Goal: Find contact information: Find contact information

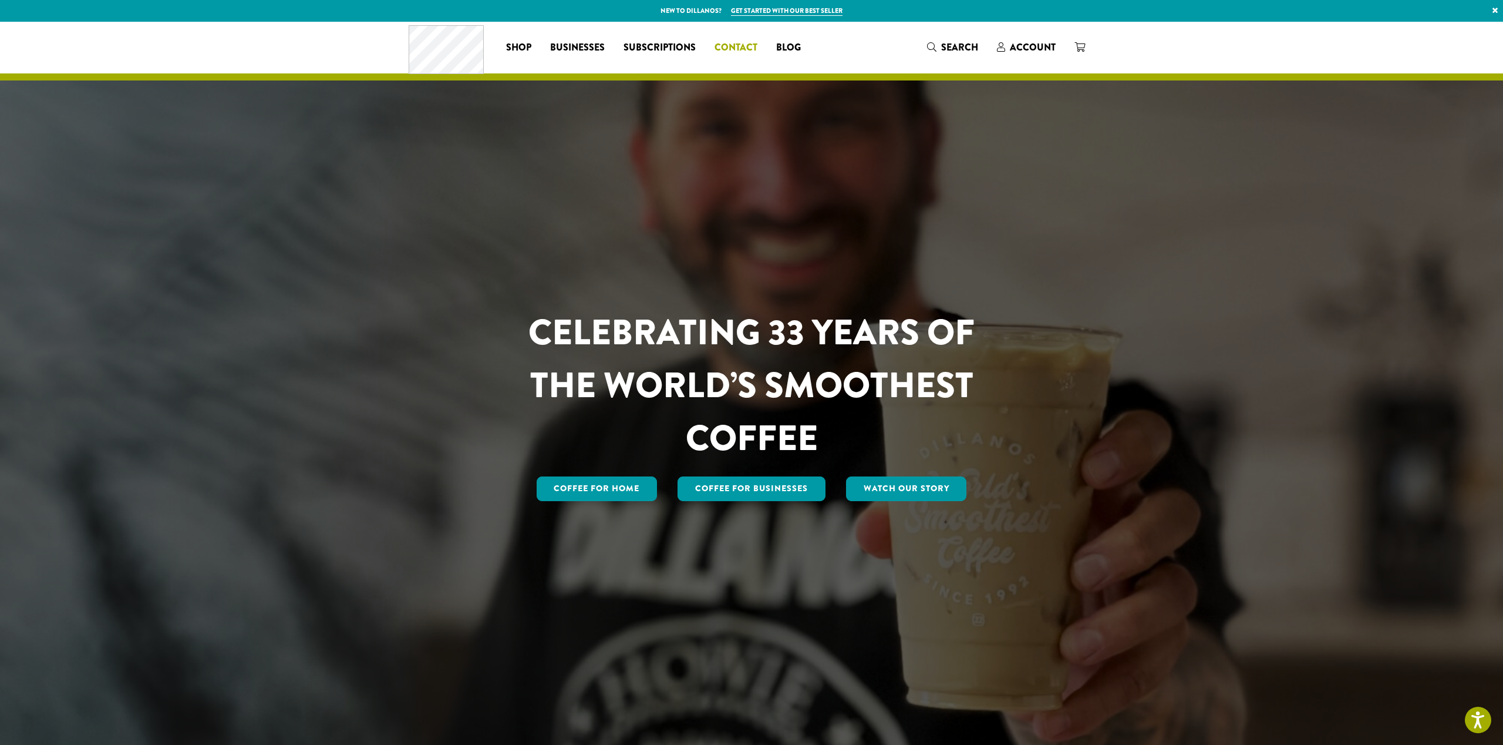
click at [748, 45] on span "Contact" at bounding box center [736, 48] width 43 height 15
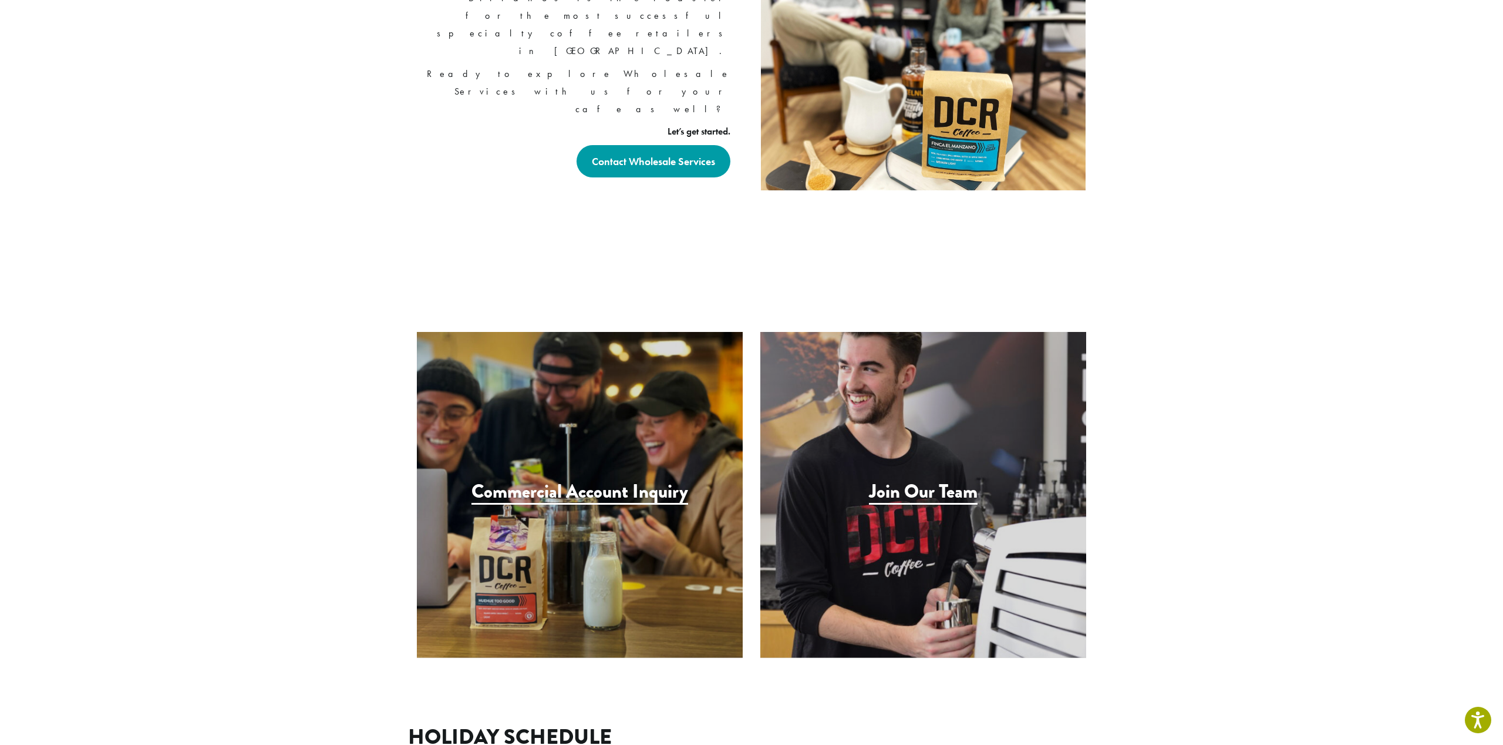
scroll to position [896, 0]
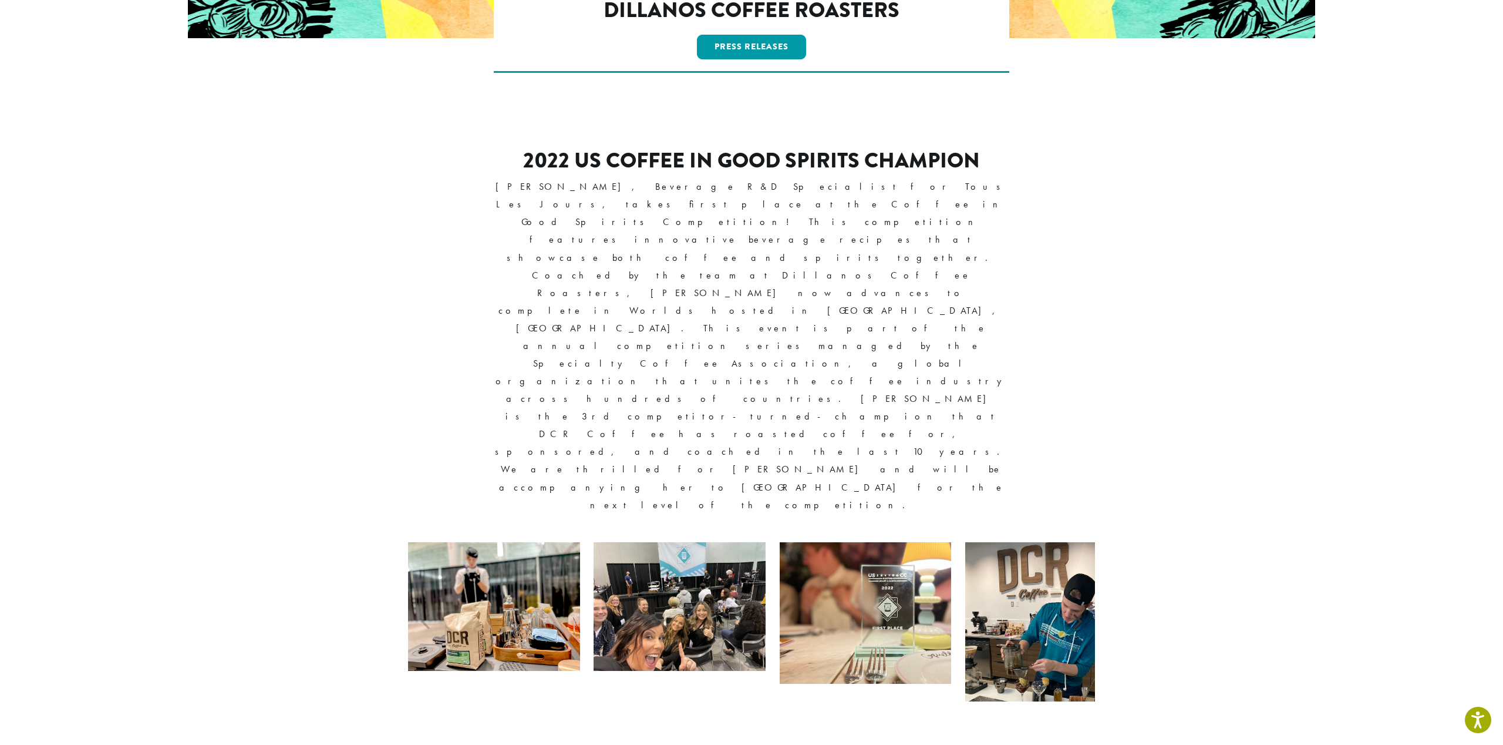
scroll to position [385, 0]
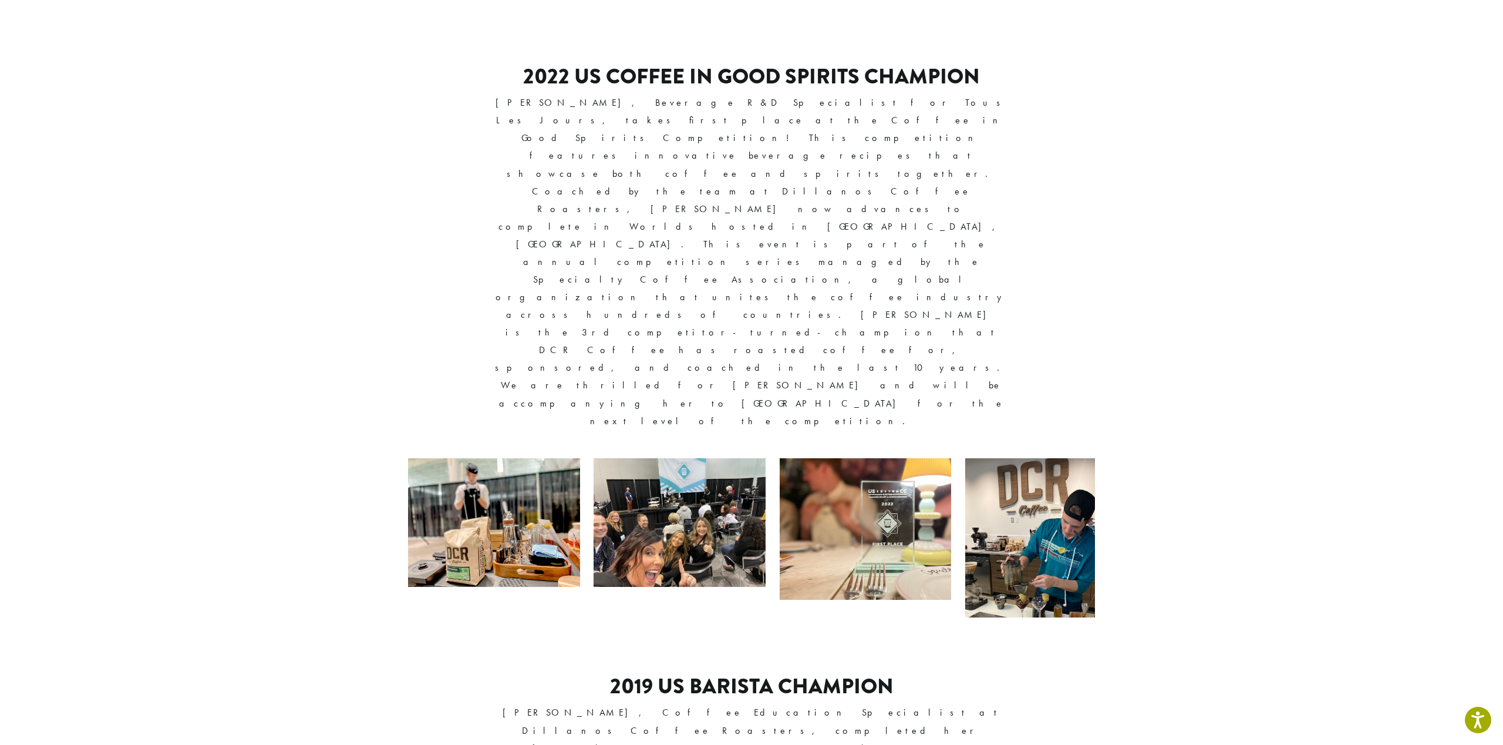
click at [1076, 530] on icon "Next" at bounding box center [1077, 537] width 9 height 15
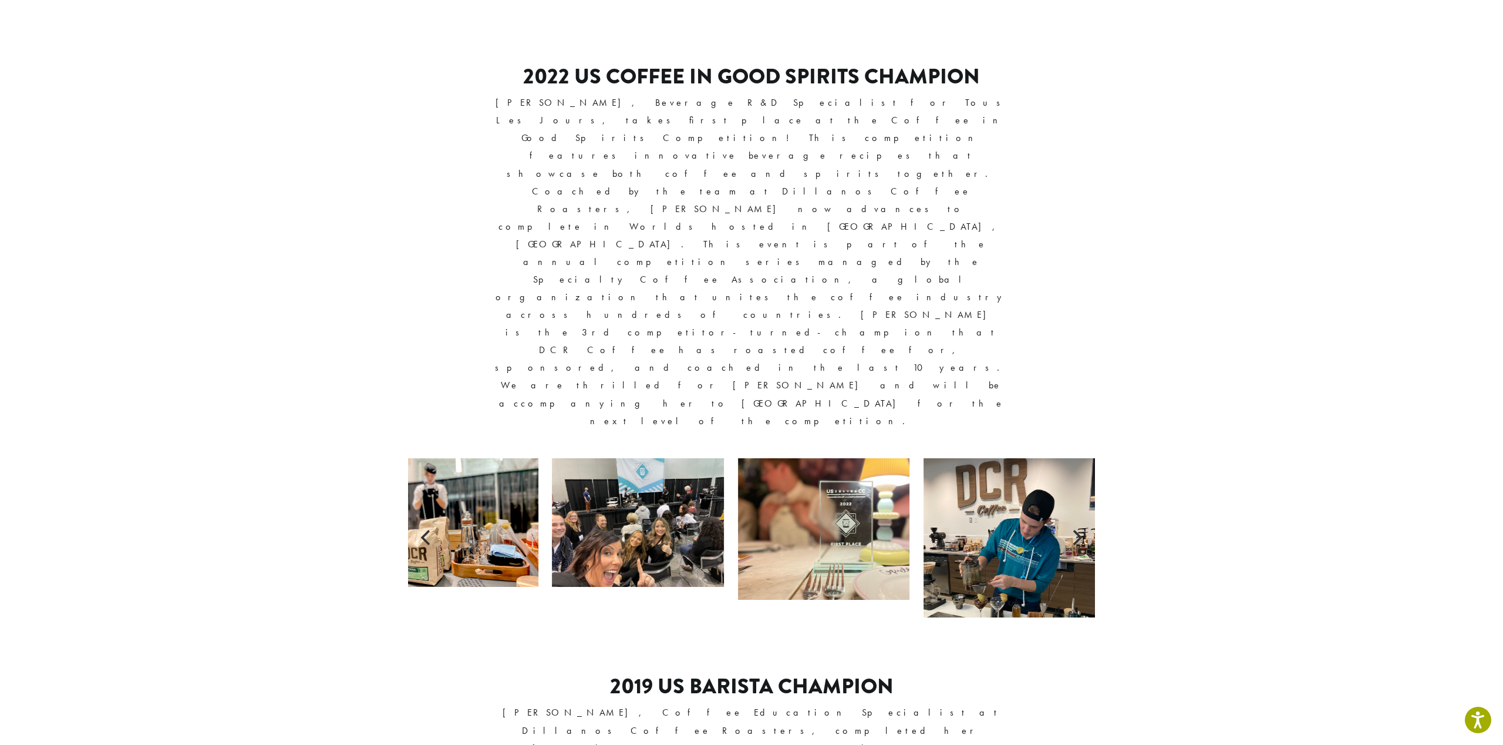
click at [1076, 530] on icon "Next" at bounding box center [1077, 537] width 9 height 15
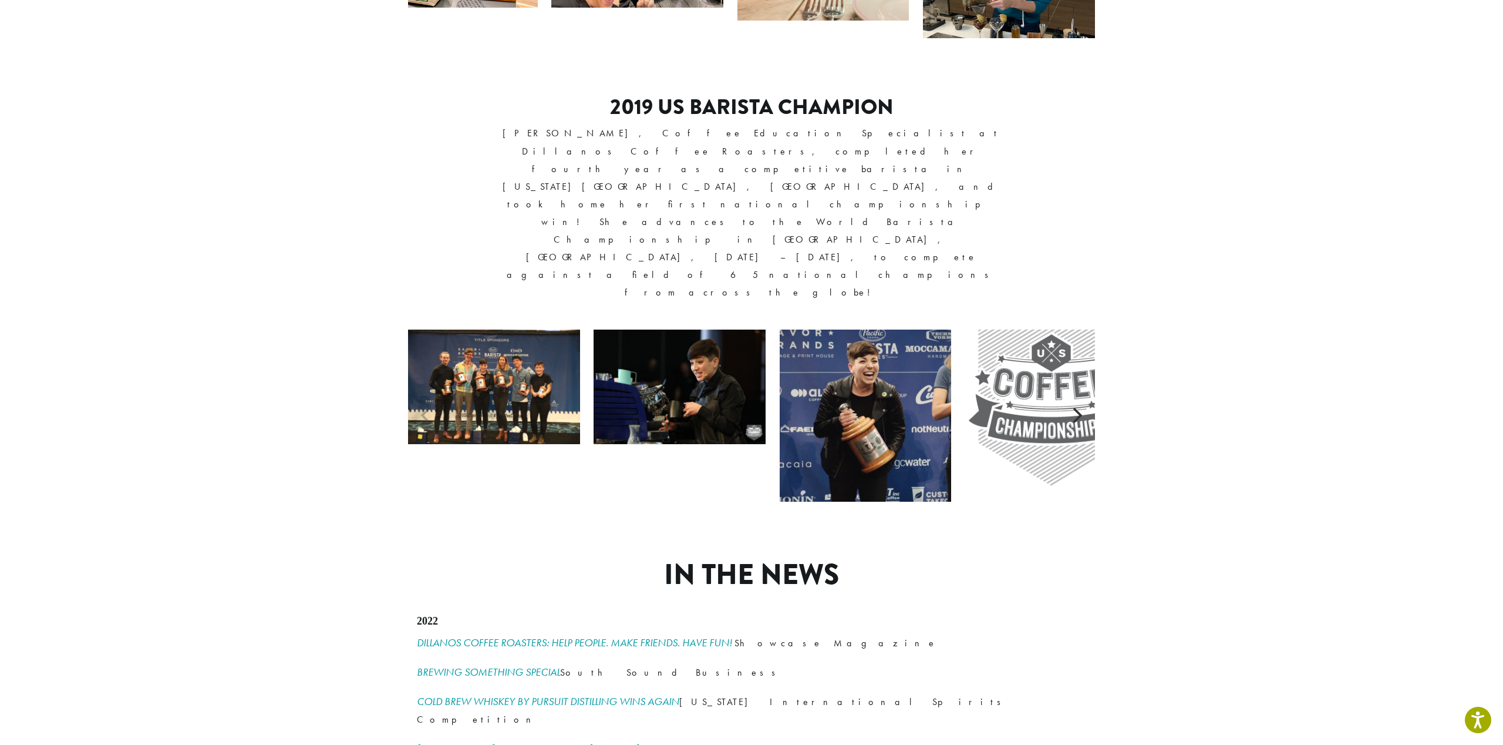
scroll to position [797, 0]
